Goal: Task Accomplishment & Management: Manage account settings

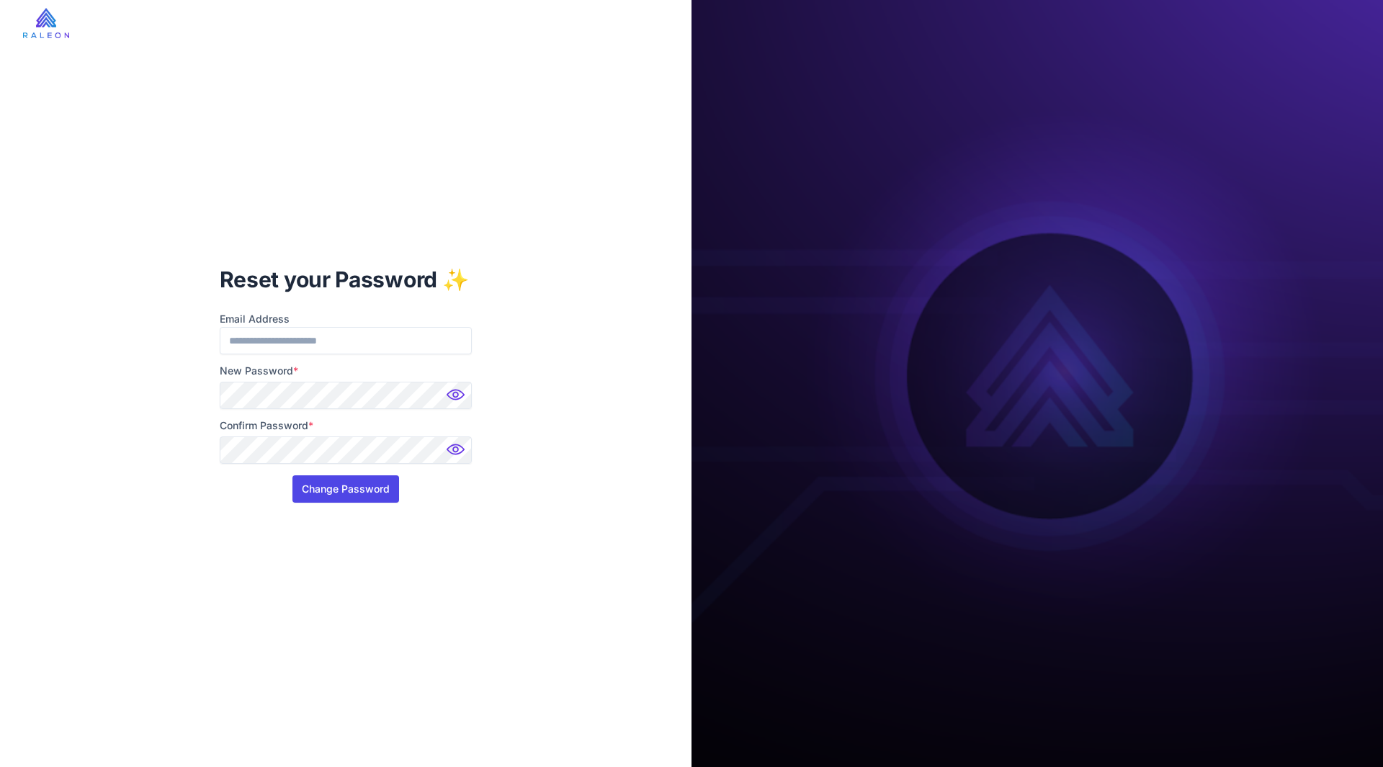
click at [354, 498] on button "Change Password" at bounding box center [345, 488] width 107 height 27
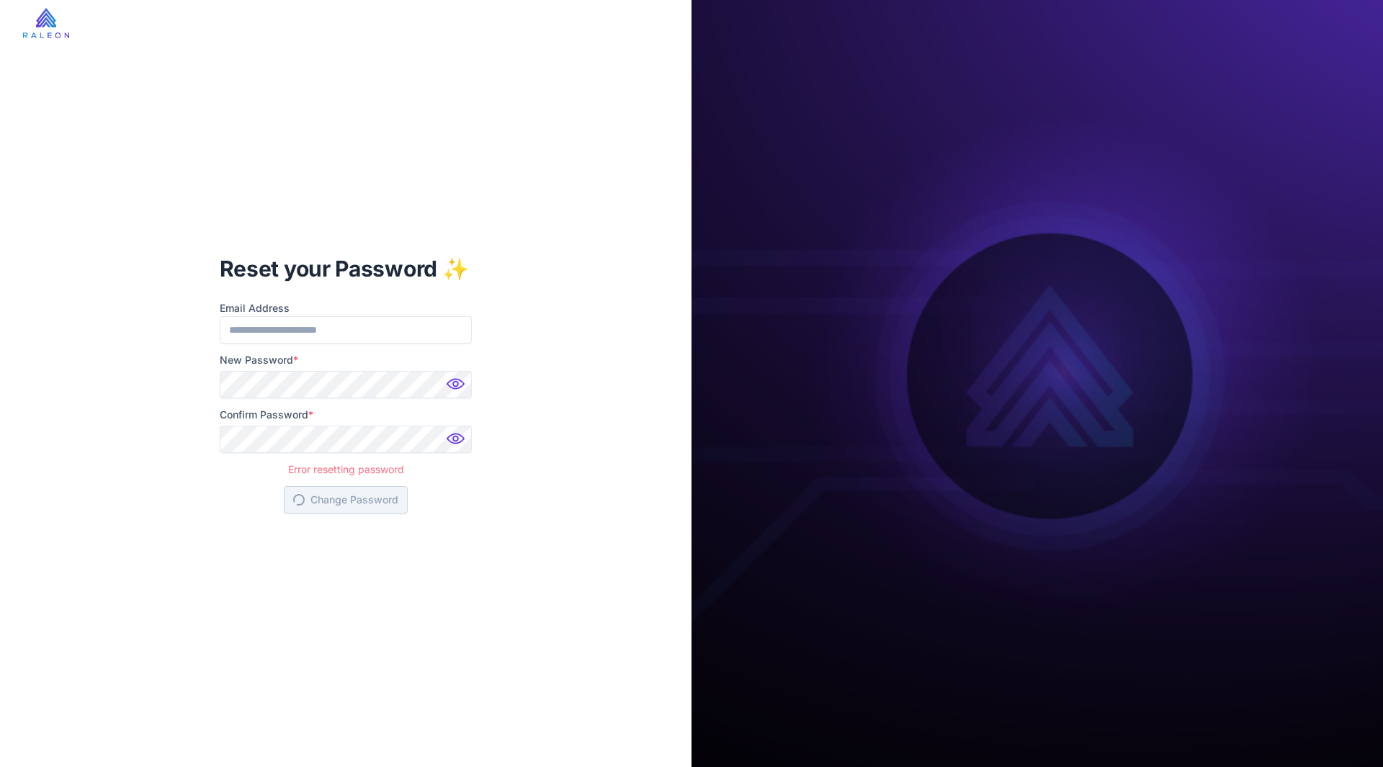
click at [455, 385] on img at bounding box center [457, 388] width 29 height 29
click at [454, 436] on img at bounding box center [457, 442] width 29 height 29
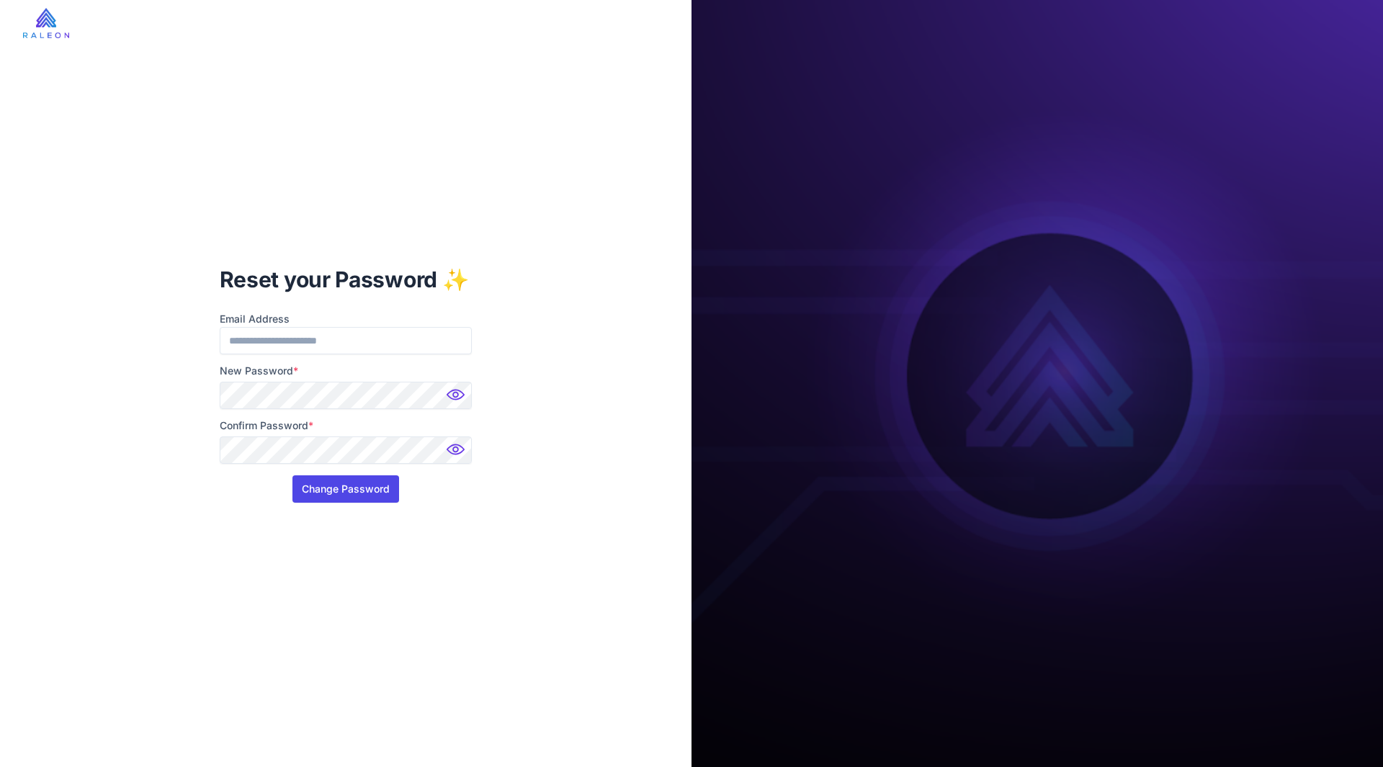
click at [349, 485] on button "Change Password" at bounding box center [345, 488] width 107 height 27
